Goal: Complete application form

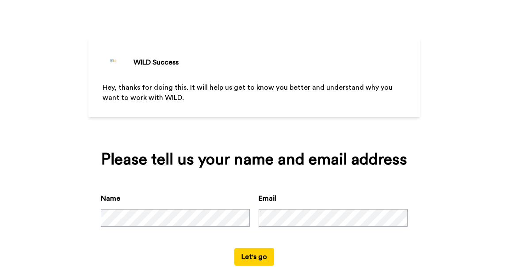
scroll to position [42, 0]
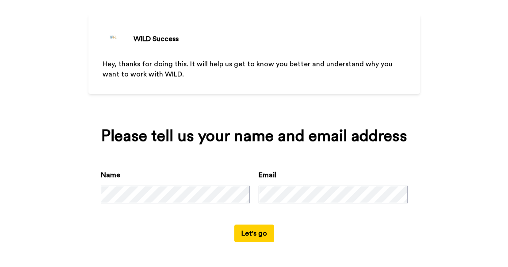
click at [252, 234] on button "Let's go" at bounding box center [254, 234] width 40 height 18
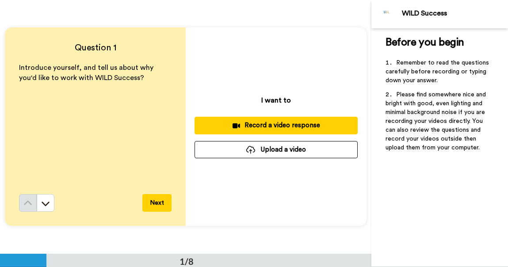
scroll to position [10, 0]
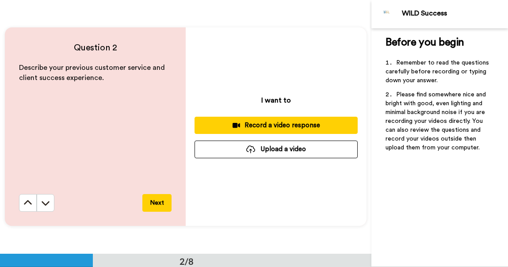
click at [19, 194] on button at bounding box center [28, 203] width 18 height 18
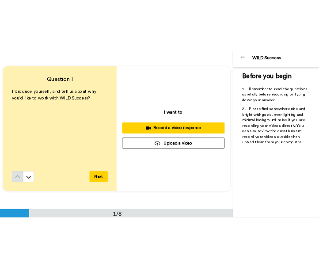
scroll to position [0, 0]
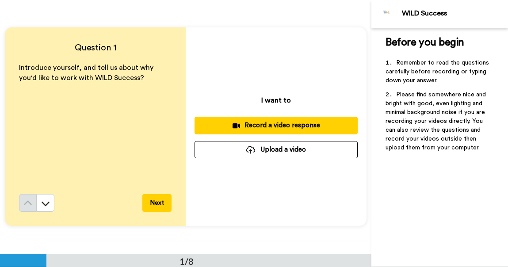
click at [288, 133] on button "Record a video response" at bounding box center [276, 125] width 163 height 17
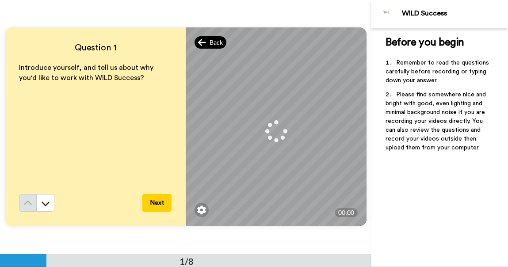
click at [206, 44] on div "Back" at bounding box center [211, 42] width 32 height 12
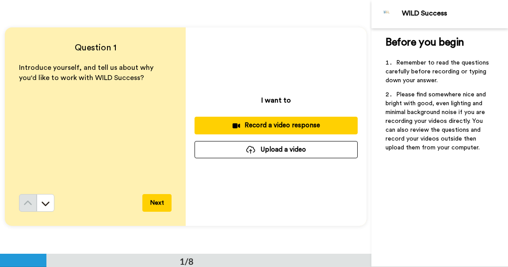
click at [286, 123] on div "Record a video response" at bounding box center [276, 125] width 149 height 9
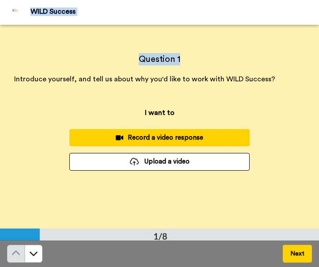
drag, startPoint x: 286, startPoint y: 53, endPoint x: 295, endPoint y: -3, distance: 56.9
click at [295, 0] on html "WILD Success Before you begin ﻿ Remember to read the questions carefully before…" at bounding box center [159, 133] width 319 height 267
click at [162, 135] on div "Record a video response" at bounding box center [159, 137] width 166 height 9
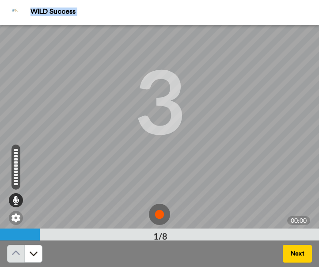
scroll to position [57, 0]
click at [156, 217] on img at bounding box center [159, 214] width 21 height 21
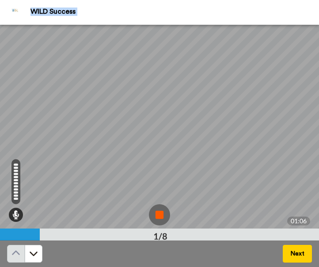
click at [155, 214] on img at bounding box center [159, 214] width 21 height 21
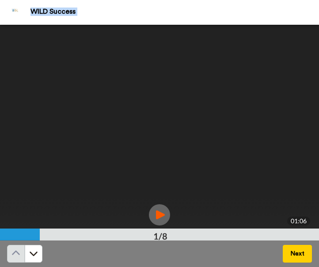
click at [158, 213] on img at bounding box center [159, 214] width 21 height 21
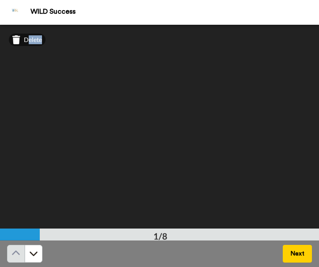
drag, startPoint x: 27, startPoint y: 39, endPoint x: 141, endPoint y: 203, distance: 200.0
click at [135, 192] on div "Delete Mirrored Redo 3 01:06" at bounding box center [159, 158] width 319 height 267
click at [34, 39] on span "Delete" at bounding box center [33, 39] width 18 height 9
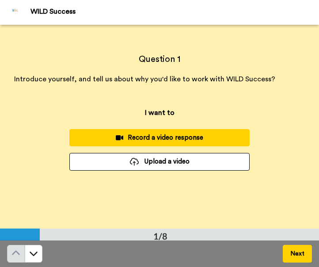
click at [170, 137] on div "Record a video response" at bounding box center [159, 137] width 166 height 9
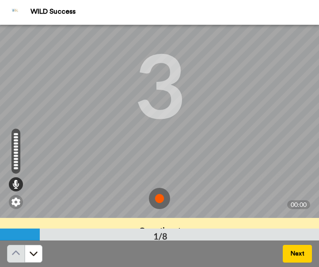
scroll to position [81, 0]
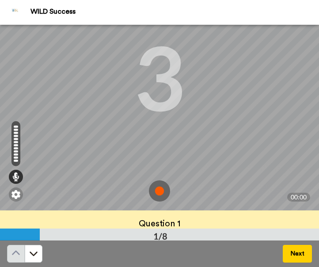
click at [156, 194] on img at bounding box center [159, 190] width 21 height 21
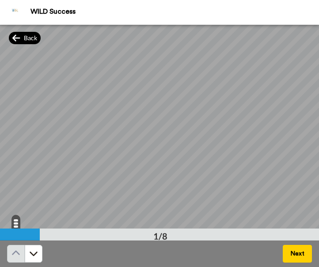
scroll to position [113, 0]
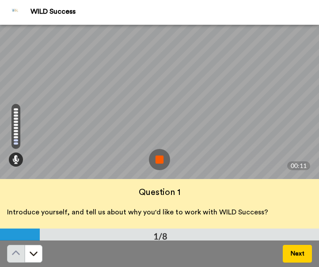
click at [149, 161] on img at bounding box center [159, 159] width 21 height 21
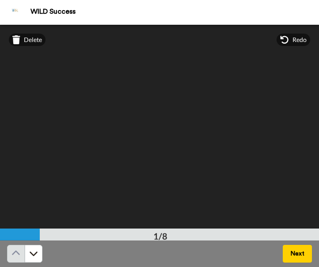
scroll to position [2, 0]
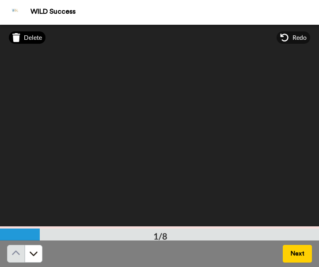
click at [35, 36] on span "Delete" at bounding box center [33, 37] width 18 height 9
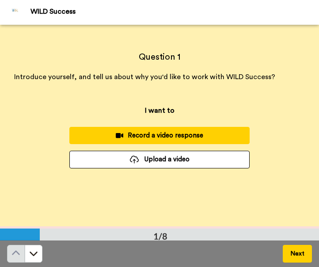
click at [176, 129] on button "Record a video response" at bounding box center [159, 135] width 180 height 17
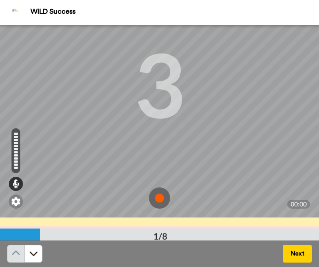
scroll to position [72, 0]
click at [155, 200] on img at bounding box center [159, 198] width 21 height 21
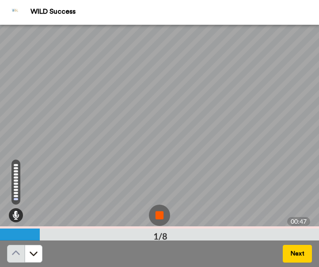
scroll to position [113, 0]
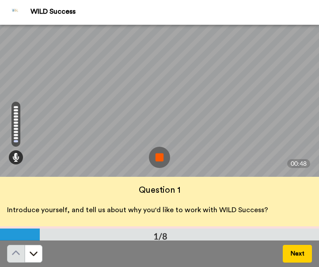
click at [154, 164] on img at bounding box center [159, 157] width 21 height 21
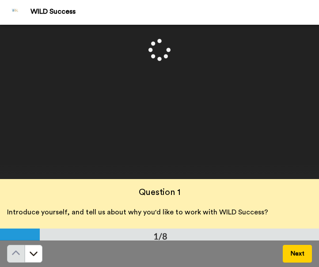
scroll to position [0, 0]
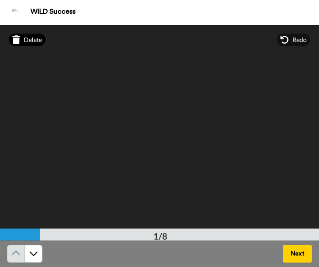
click at [26, 42] on span "Delete" at bounding box center [33, 39] width 18 height 9
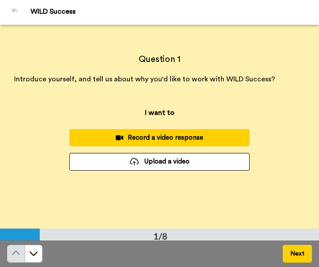
click at [167, 137] on div "Record a video response" at bounding box center [159, 137] width 166 height 9
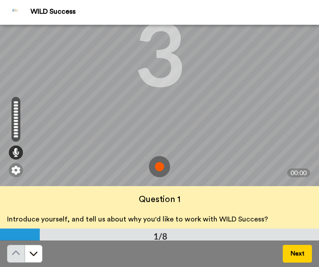
scroll to position [105, 0]
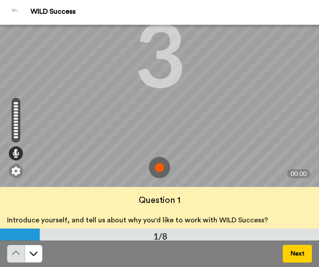
click at [156, 167] on img at bounding box center [159, 167] width 21 height 21
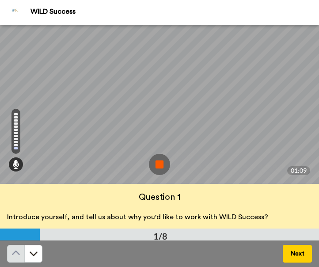
scroll to position [113, 0]
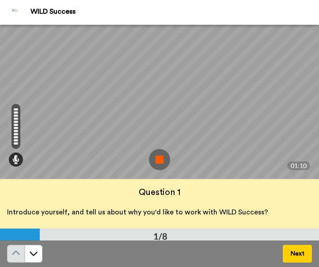
click at [162, 158] on img at bounding box center [159, 159] width 21 height 21
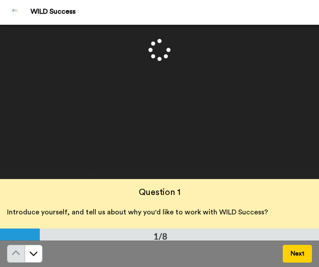
scroll to position [0, 0]
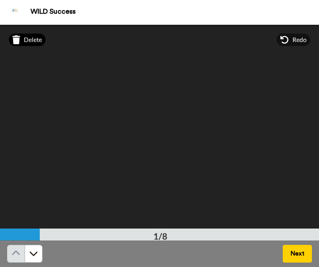
click at [27, 42] on span "Delete" at bounding box center [33, 39] width 18 height 9
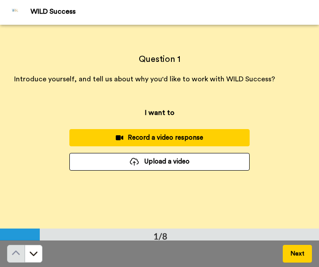
click at [130, 140] on div "Record a video response" at bounding box center [159, 137] width 166 height 9
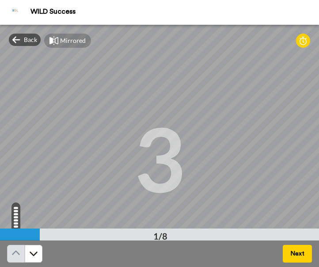
scroll to position [113, 0]
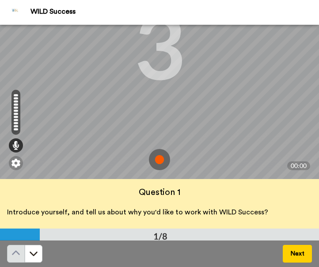
click at [156, 166] on img at bounding box center [159, 159] width 21 height 21
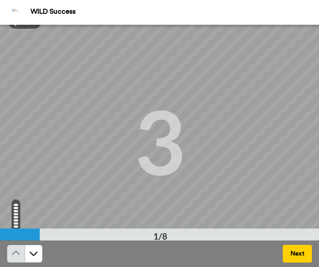
scroll to position [0, 0]
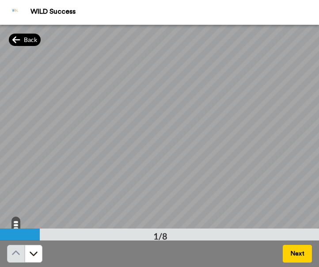
click at [30, 39] on span "Back" at bounding box center [30, 39] width 13 height 9
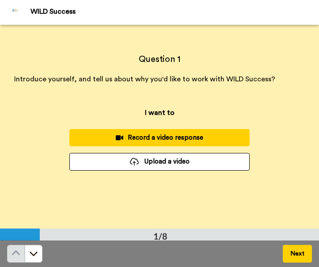
click at [181, 141] on div "Record a video response" at bounding box center [159, 137] width 166 height 9
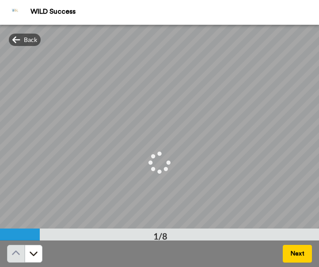
scroll to position [113, 0]
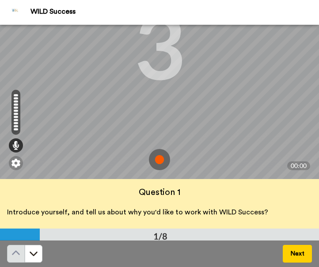
click at [155, 159] on img at bounding box center [159, 159] width 21 height 21
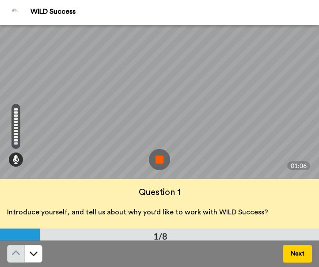
click at [164, 161] on img at bounding box center [159, 159] width 21 height 21
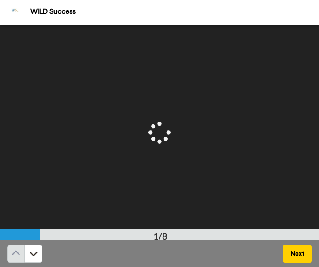
scroll to position [0, 0]
click at [30, 40] on span "Delete" at bounding box center [33, 39] width 18 height 9
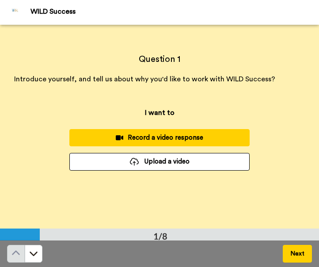
click at [163, 137] on div "Record a video response" at bounding box center [159, 137] width 166 height 9
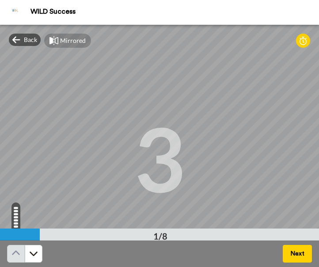
scroll to position [113, 0]
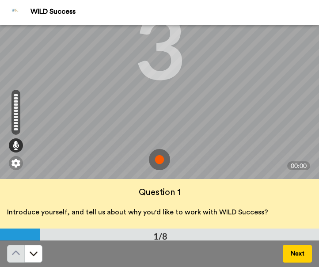
click at [156, 156] on img at bounding box center [159, 159] width 21 height 21
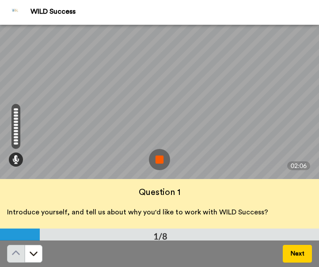
scroll to position [112, 0]
click at [154, 164] on img at bounding box center [159, 159] width 21 height 21
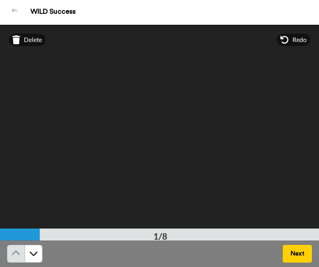
scroll to position [113, 0]
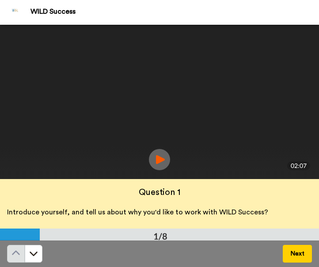
click at [158, 156] on img at bounding box center [159, 159] width 21 height 21
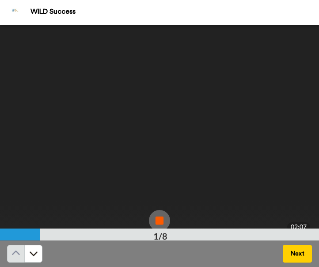
scroll to position [0, 0]
click at [300, 256] on button "Next" at bounding box center [297, 254] width 29 height 18
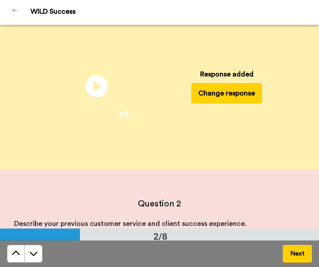
scroll to position [178, 0]
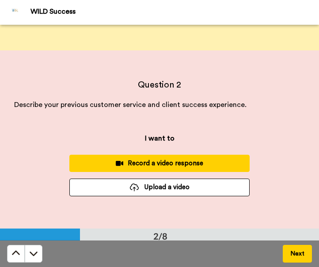
click at [184, 161] on div "Record a video response" at bounding box center [159, 163] width 166 height 9
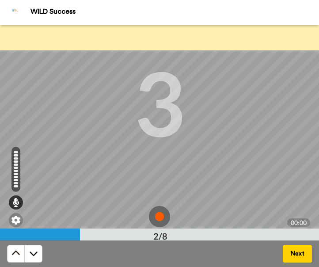
scroll to position [113, 0]
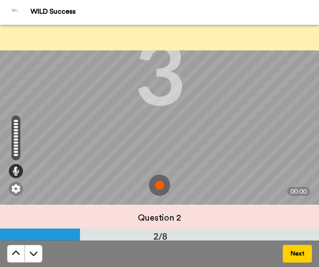
click at [154, 183] on img at bounding box center [159, 185] width 21 height 21
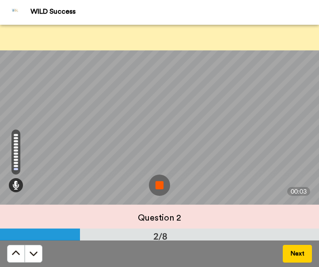
scroll to position [111, 0]
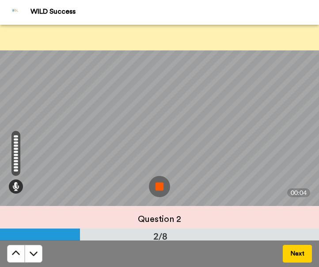
click at [153, 184] on img at bounding box center [159, 186] width 21 height 21
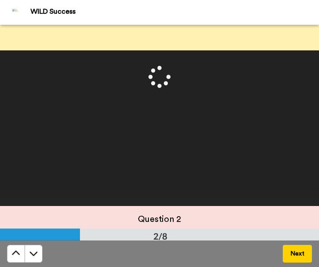
scroll to position [0, 0]
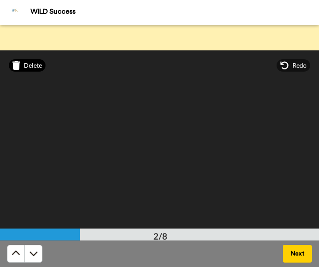
click at [31, 64] on span "Delete" at bounding box center [33, 65] width 18 height 9
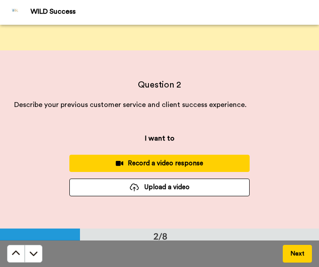
click at [135, 161] on div "Record a video response" at bounding box center [159, 163] width 166 height 9
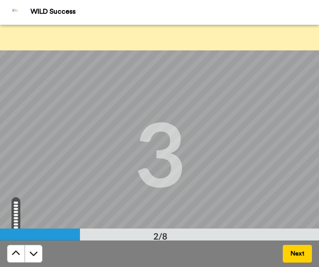
scroll to position [113, 0]
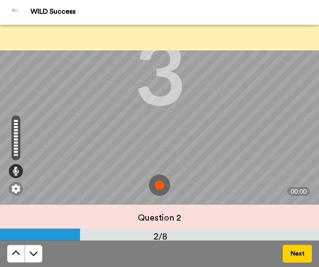
click at [156, 190] on img at bounding box center [159, 185] width 21 height 21
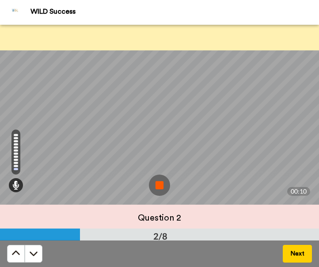
scroll to position [111, 0]
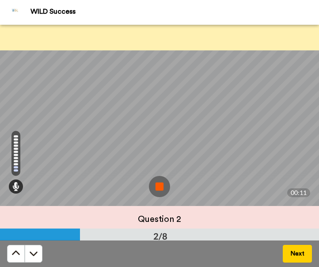
click at [157, 178] on img at bounding box center [159, 186] width 21 height 21
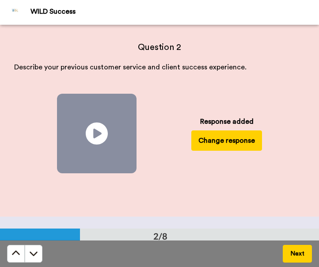
scroll to position [221, 0]
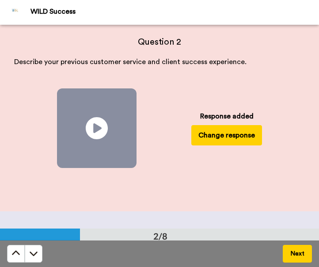
click at [211, 131] on button "Change response" at bounding box center [226, 135] width 71 height 20
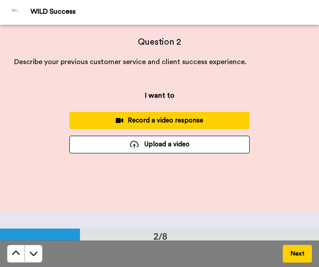
click at [184, 122] on div "Record a video response" at bounding box center [159, 120] width 166 height 9
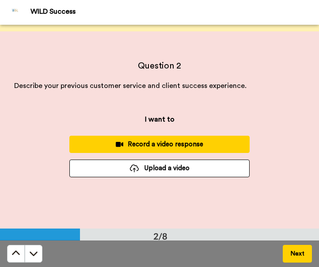
scroll to position [222, 0]
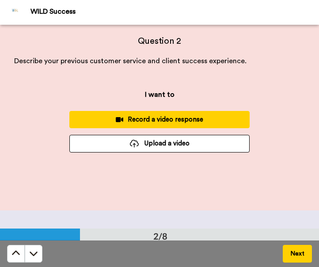
click at [184, 122] on div "Record a video response" at bounding box center [159, 119] width 166 height 9
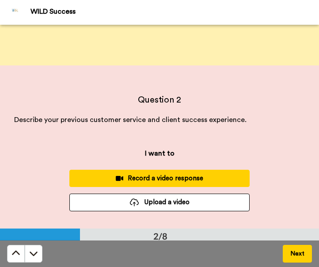
scroll to position [168, 0]
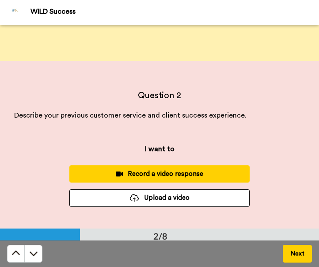
click at [155, 166] on button "Record a video response" at bounding box center [159, 173] width 180 height 17
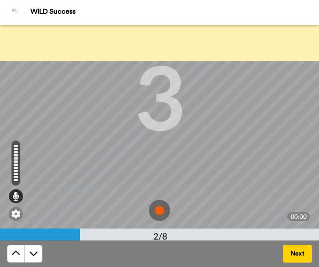
scroll to position [96, 0]
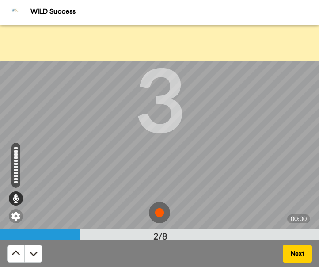
click at [156, 215] on img at bounding box center [159, 212] width 21 height 21
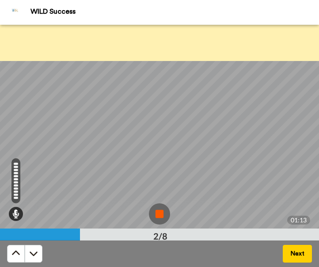
scroll to position [113, 0]
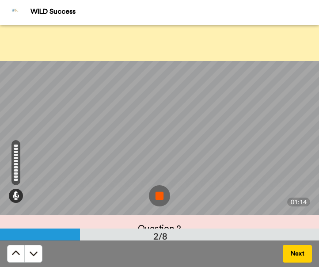
click at [154, 194] on img at bounding box center [159, 195] width 21 height 21
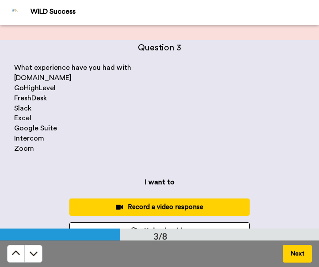
scroll to position [24, 0]
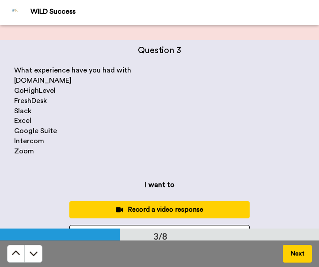
click at [148, 210] on div "Record a video response" at bounding box center [159, 209] width 166 height 9
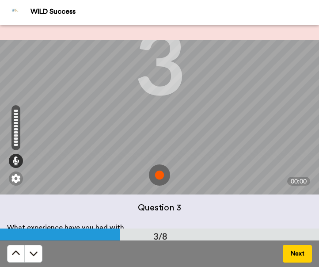
scroll to position [77, 0]
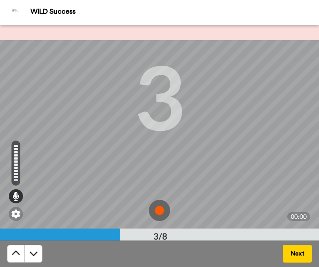
click at [154, 210] on img at bounding box center [159, 210] width 21 height 21
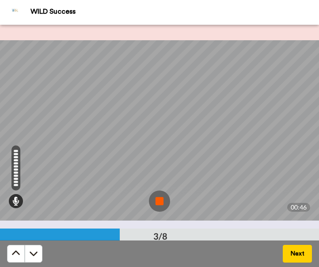
scroll to position [113, 0]
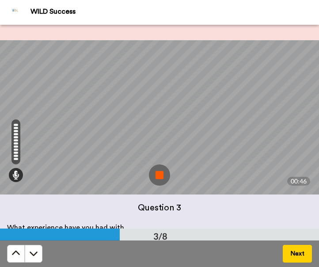
click at [157, 176] on img at bounding box center [159, 174] width 21 height 21
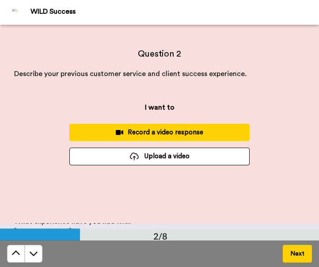
scroll to position [196, 0]
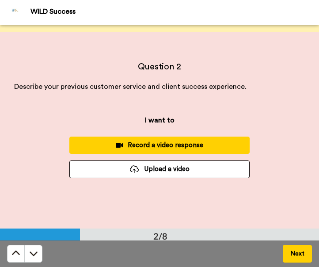
click at [164, 145] on div "Record a video response" at bounding box center [159, 145] width 166 height 9
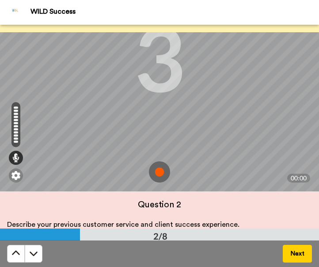
scroll to position [106, 0]
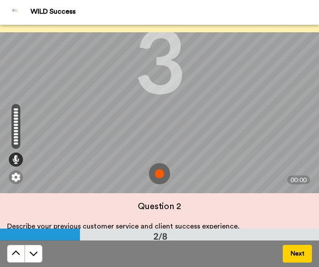
click at [151, 174] on img at bounding box center [159, 173] width 21 height 21
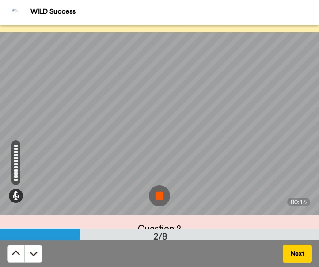
scroll to position [113, 0]
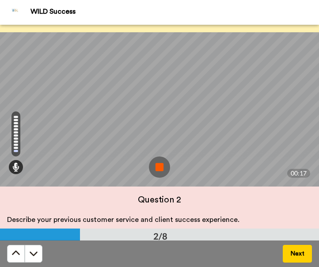
click at [152, 164] on img at bounding box center [159, 166] width 21 height 21
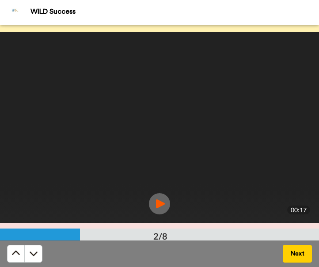
scroll to position [0, 0]
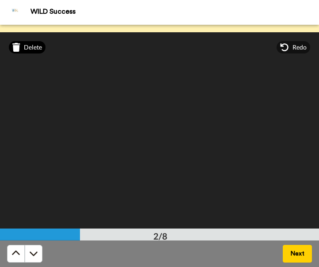
click at [33, 49] on span "Delete" at bounding box center [33, 47] width 18 height 9
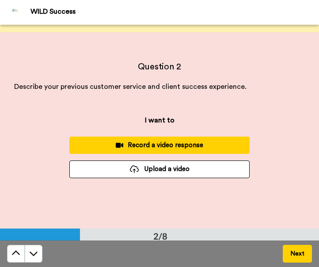
click at [153, 143] on div "Record a video response" at bounding box center [159, 145] width 166 height 9
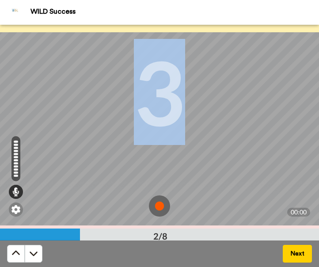
scroll to position [74, 0]
click at [157, 199] on img at bounding box center [159, 205] width 21 height 21
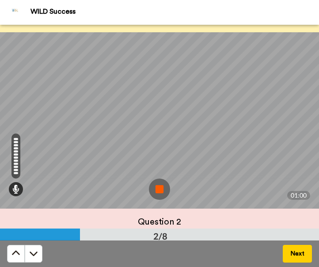
scroll to position [113, 0]
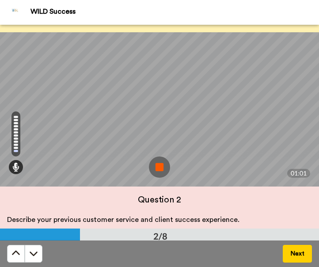
click at [155, 158] on img at bounding box center [159, 166] width 21 height 21
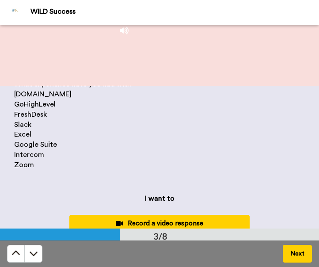
scroll to position [379, 0]
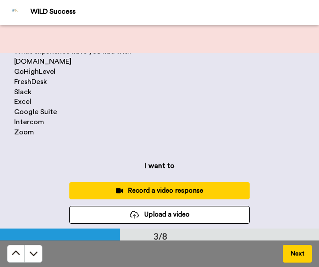
click at [189, 189] on div "Record a video response" at bounding box center [159, 190] width 166 height 9
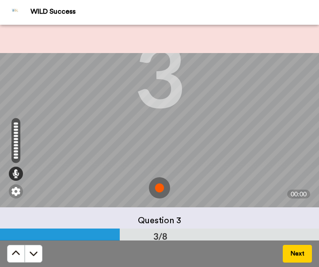
scroll to position [108, 0]
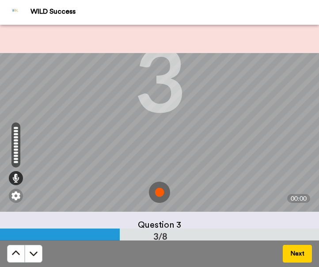
click at [158, 193] on img at bounding box center [159, 192] width 21 height 21
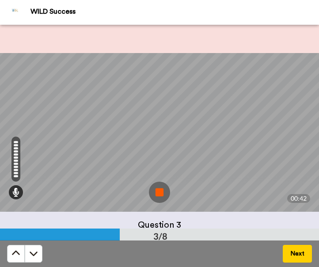
scroll to position [113, 0]
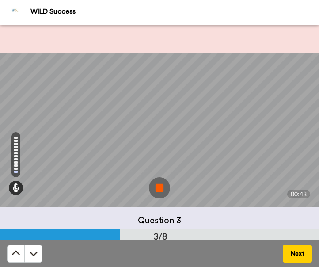
click at [154, 185] on img at bounding box center [159, 187] width 21 height 21
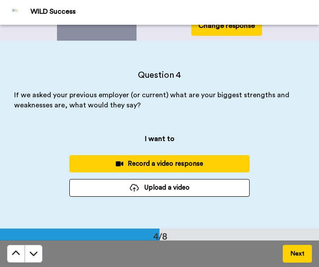
scroll to position [625, 0]
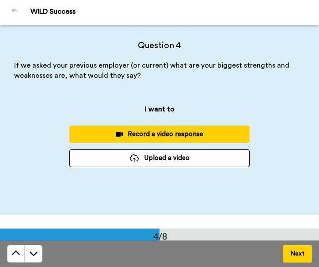
click at [171, 135] on div "Record a video response" at bounding box center [159, 134] width 166 height 9
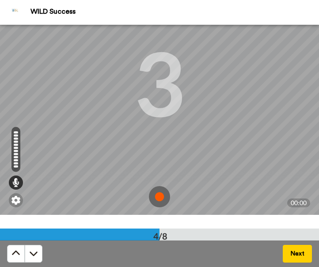
scroll to position [64, 0]
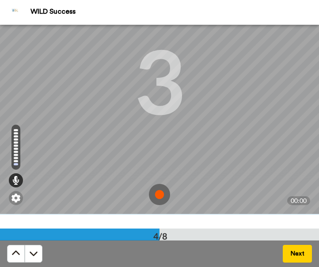
click at [154, 193] on img at bounding box center [159, 194] width 21 height 21
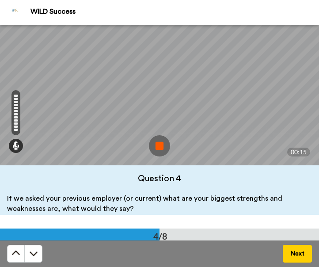
scroll to position [111, 0]
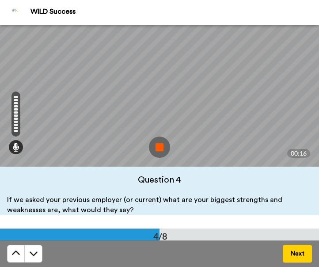
click at [156, 147] on img at bounding box center [159, 147] width 21 height 21
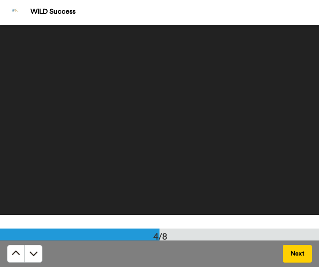
scroll to position [0, 0]
click at [31, 29] on span "Delete" at bounding box center [33, 26] width 18 height 9
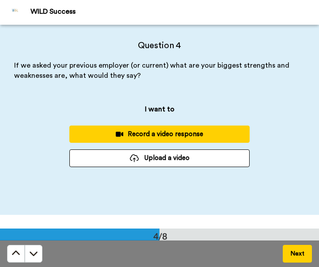
click at [140, 130] on div "Record a video response" at bounding box center [159, 134] width 166 height 9
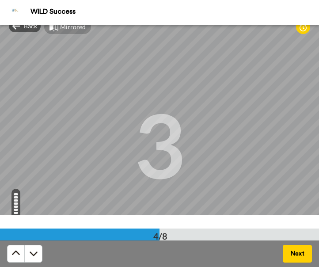
scroll to position [113, 0]
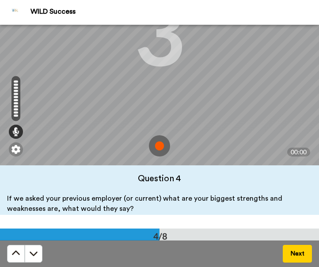
click at [156, 146] on img at bounding box center [159, 145] width 21 height 21
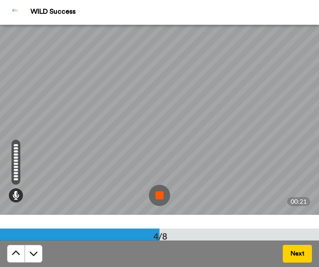
scroll to position [62, 0]
click at [152, 197] on img at bounding box center [159, 196] width 21 height 21
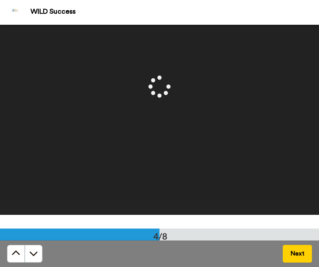
scroll to position [0, 0]
click at [27, 29] on span "Delete" at bounding box center [33, 26] width 18 height 9
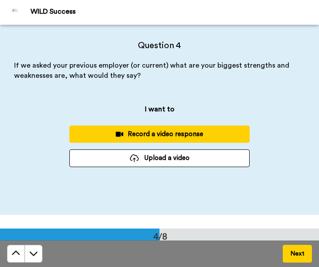
click at [166, 131] on div "Record a video response" at bounding box center [159, 134] width 166 height 9
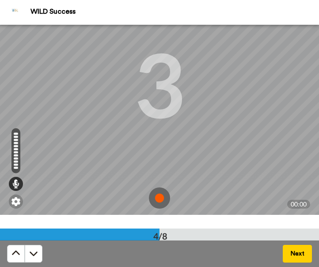
scroll to position [57, 0]
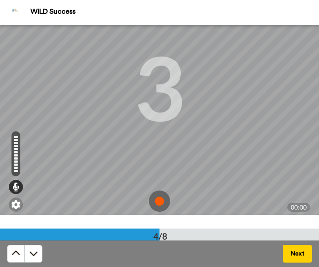
click at [153, 202] on img at bounding box center [159, 201] width 21 height 21
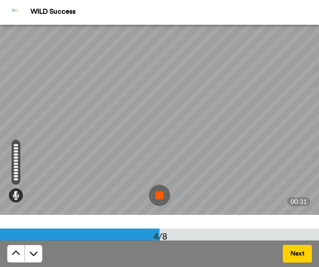
scroll to position [59, 0]
click at [159, 191] on img at bounding box center [159, 199] width 21 height 21
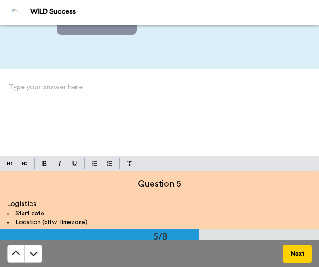
scroll to position [771, 0]
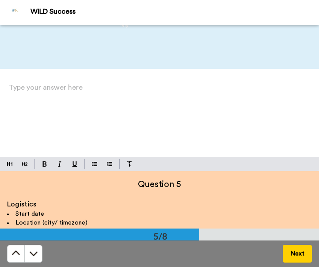
click at [54, 88] on p "Type your answer here ﻿" at bounding box center [159, 91] width 301 height 12
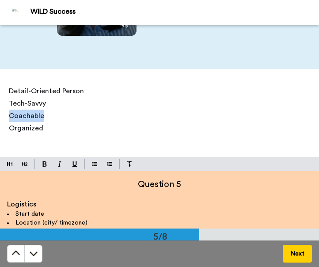
drag, startPoint x: 45, startPoint y: 119, endPoint x: -6, endPoint y: 119, distance: 51.3
click at [0, 119] on html "WILD Success Before you begin ﻿ Remember to read the questions carefully before…" at bounding box center [159, 133] width 319 height 267
click at [51, 124] on p "﻿" at bounding box center [159, 128] width 301 height 12
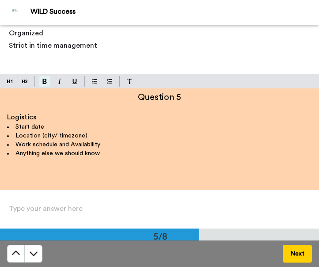
scroll to position [0, 0]
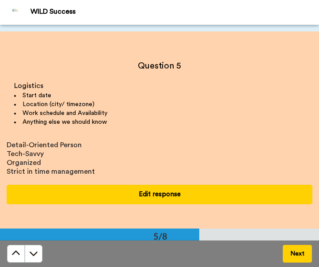
scroll to position [809, 0]
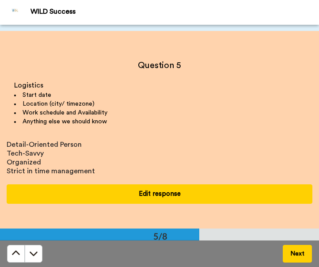
click at [173, 191] on button "Edit response" at bounding box center [160, 193] width 306 height 19
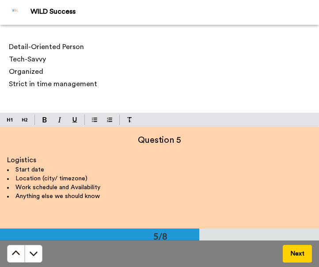
scroll to position [813, 0]
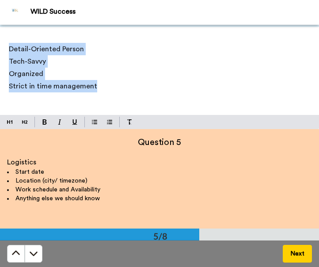
drag, startPoint x: 96, startPoint y: 84, endPoint x: 6, endPoint y: 47, distance: 97.4
click at [6, 47] on div "Detail-Oriented Person Tech-Savvy Organized Strict in time management" at bounding box center [159, 77] width 319 height 76
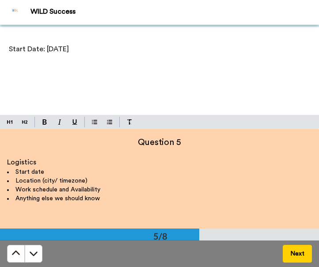
click at [53, 53] on span "Start Date: [DATE]" at bounding box center [39, 49] width 60 height 7
click at [54, 49] on span "Start Date: [DATE]" at bounding box center [39, 49] width 60 height 7
click at [126, 52] on p "Start Date: [DATE]" at bounding box center [159, 49] width 301 height 12
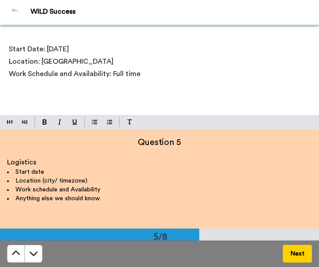
click at [112, 74] on span "Work Schedule and Availability: Full time" at bounding box center [75, 73] width 132 height 7
click at [156, 71] on p "Work Schedule and Availability: Full time" at bounding box center [159, 74] width 301 height 12
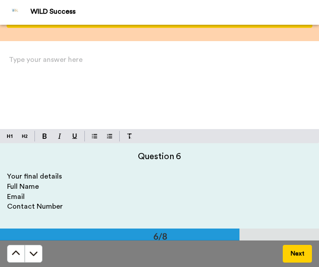
scroll to position [1024, 0]
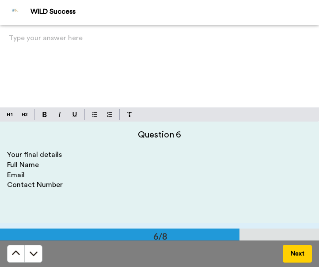
click at [104, 68] on div "Type your answer here ﻿" at bounding box center [159, 70] width 319 height 76
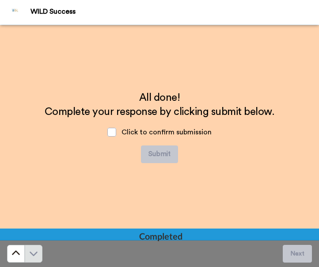
scroll to position [1427, 0]
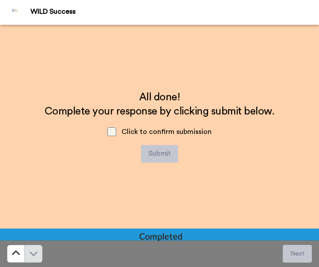
click at [110, 131] on span at bounding box center [111, 131] width 9 height 9
click at [170, 149] on button "Submit" at bounding box center [159, 154] width 37 height 18
